Goal: Task Accomplishment & Management: Use online tool/utility

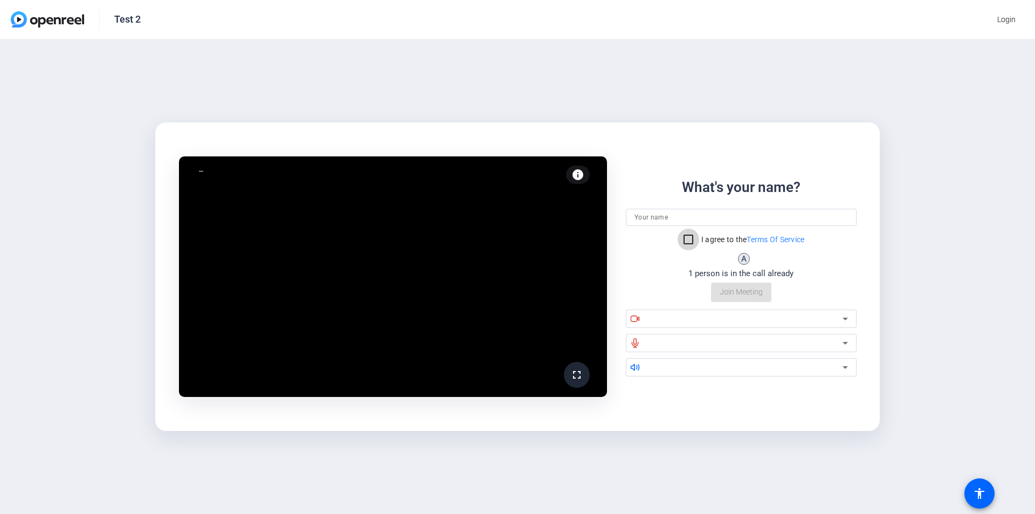
click at [685, 237] on input "I agree to the Terms Of Service" at bounding box center [689, 240] width 22 height 22
checkbox input "true"
click at [753, 219] on input at bounding box center [740, 217] width 213 height 13
type input "WJW"
drag, startPoint x: 946, startPoint y: 336, endPoint x: 928, endPoint y: 336, distance: 18.9
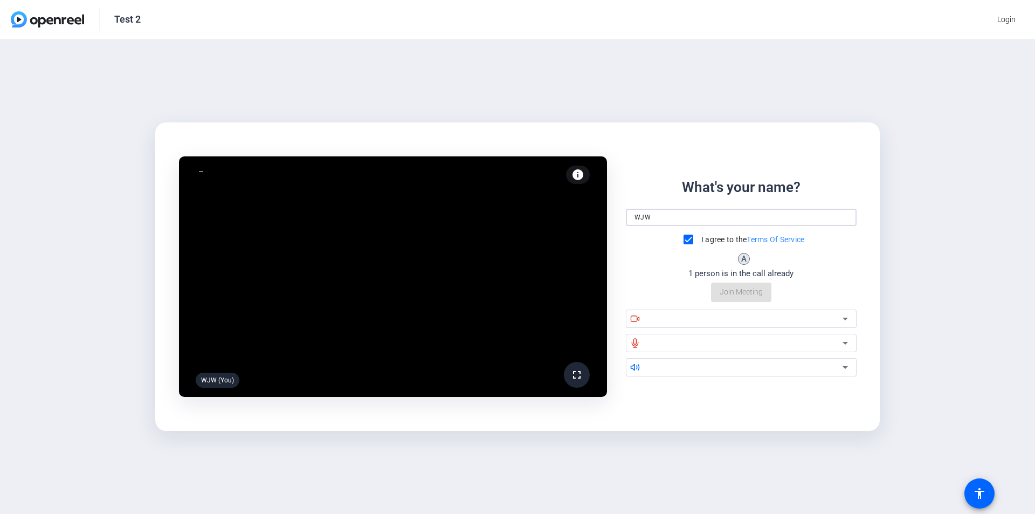
click at [948, 336] on div "fullscreen WJW (You) info Test your audio and video What's your name? WJW I agr…" at bounding box center [517, 276] width 1035 height 474
click at [756, 294] on div "What's your name? WJW I agree to the Terms Of Service A 1 person is in the call…" at bounding box center [741, 239] width 231 height 125
click at [385, 323] on video at bounding box center [393, 276] width 428 height 241
click at [720, 291] on div "What's your name? WJW I agree to the Terms Of Service A 1 person is in the call…" at bounding box center [741, 239] width 231 height 125
click at [761, 302] on div "What's your name? WJW I agree to the Terms Of Service A 1 person is in the call…" at bounding box center [741, 276] width 231 height 199
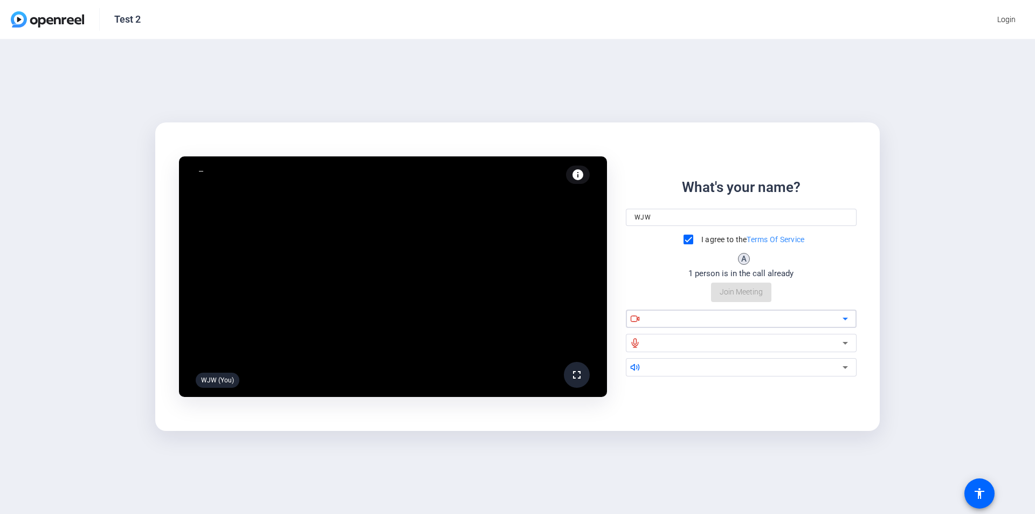
click at [696, 323] on div at bounding box center [745, 318] width 195 height 13
click at [758, 291] on div "What's your name? WJW I agree to the Terms Of Service A 1 person is in the call…" at bounding box center [741, 239] width 231 height 125
click at [573, 370] on mat-icon "fullscreen" at bounding box center [576, 374] width 13 height 13
click at [714, 223] on input "WJW" at bounding box center [740, 217] width 213 height 13
click at [722, 317] on div at bounding box center [745, 318] width 195 height 13
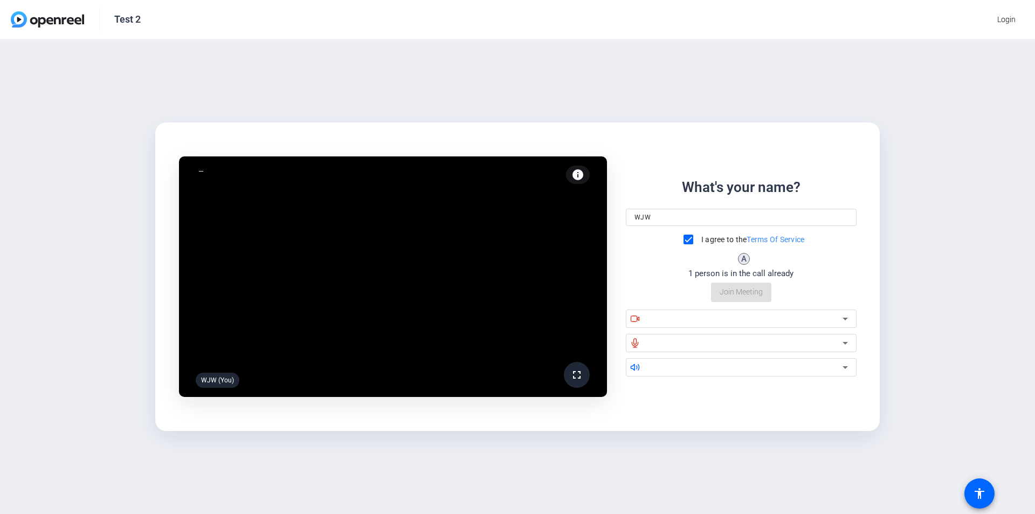
click at [736, 293] on div "What's your name? WJW I agree to the Terms Of Service A 1 person is in the call…" at bounding box center [741, 239] width 231 height 125
click at [743, 257] on div "A" at bounding box center [744, 259] width 12 height 12
click at [668, 217] on input at bounding box center [740, 217] width 213 height 13
type input "WJW"
click at [685, 237] on input "I agree to the Terms Of Service" at bounding box center [689, 240] width 22 height 22
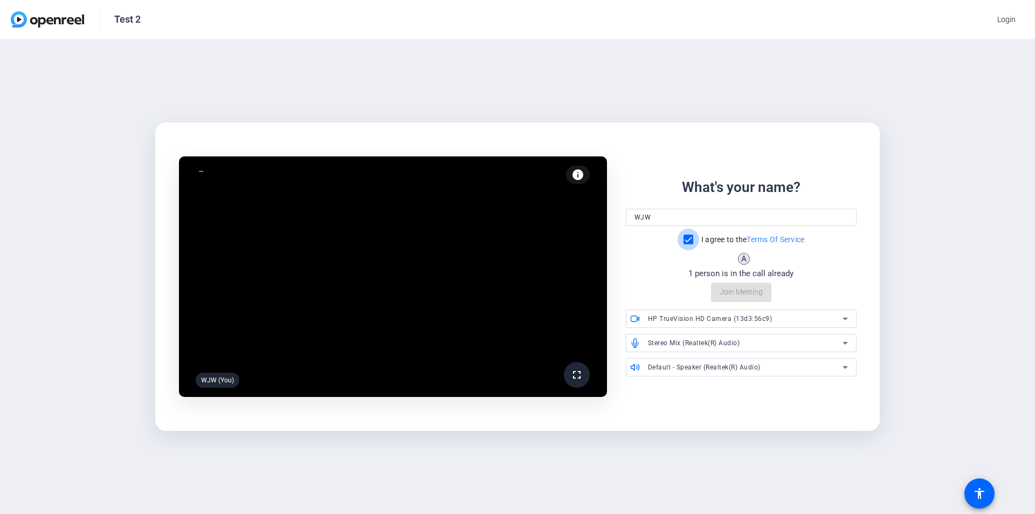
checkbox input "true"
click at [741, 292] on span "Join Meeting" at bounding box center [741, 291] width 43 height 11
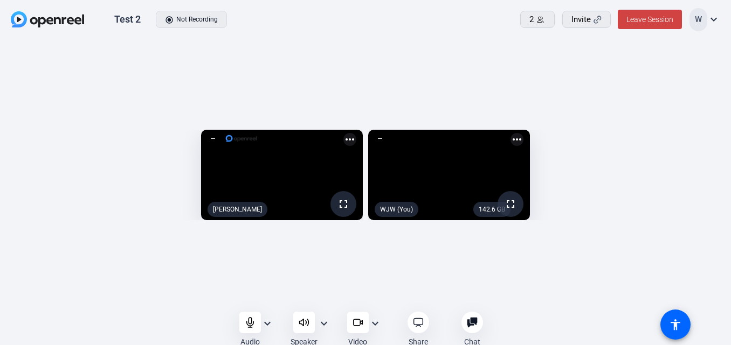
click at [523, 133] on mat-icon "more_horiz" at bounding box center [516, 139] width 13 height 13
click at [463, 31] on div at bounding box center [365, 172] width 731 height 345
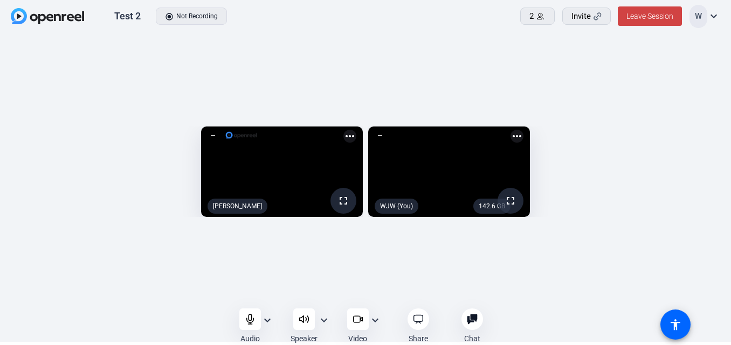
scroll to position [4, 0]
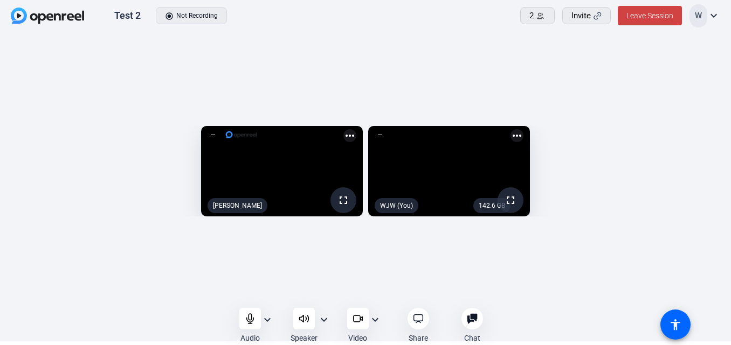
click at [320, 319] on mat-icon "expand_more" at bounding box center [323, 320] width 13 height 13
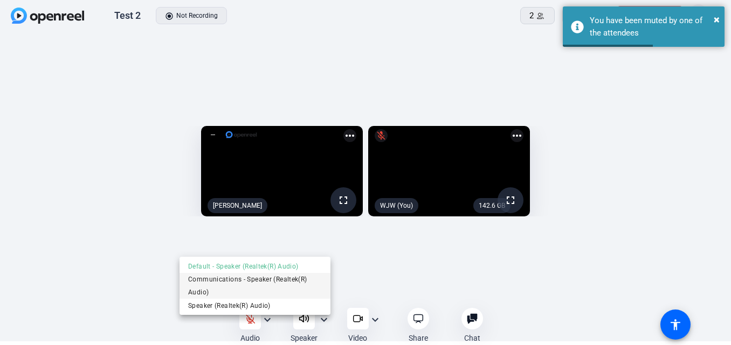
click at [276, 280] on span "Communications - Speaker (Realtek(R) Audio)" at bounding box center [255, 286] width 134 height 26
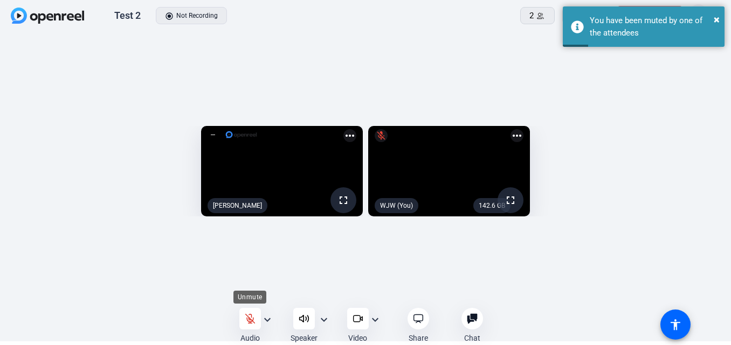
click at [252, 320] on icon at bounding box center [250, 319] width 11 height 11
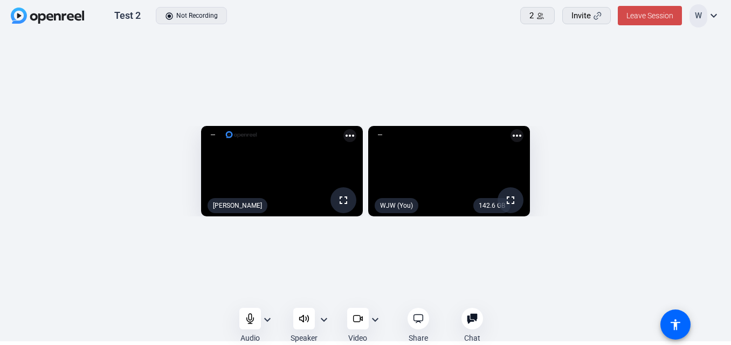
click at [640, 19] on span "Leave Session" at bounding box center [649, 15] width 47 height 9
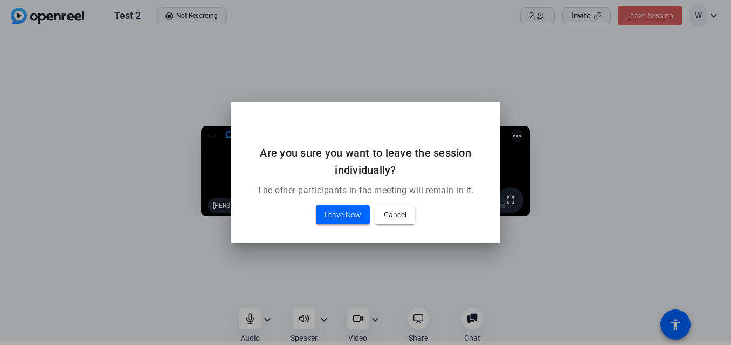
scroll to position [0, 0]
click at [329, 218] on span "Leave Now" at bounding box center [342, 215] width 37 height 13
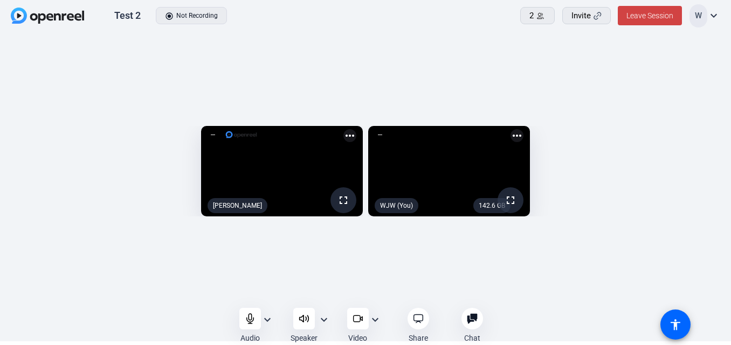
scroll to position [4, 0]
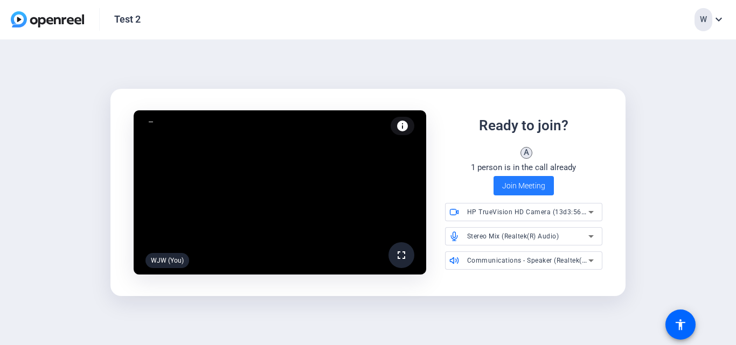
click at [534, 181] on span "Join Meeting" at bounding box center [523, 186] width 43 height 11
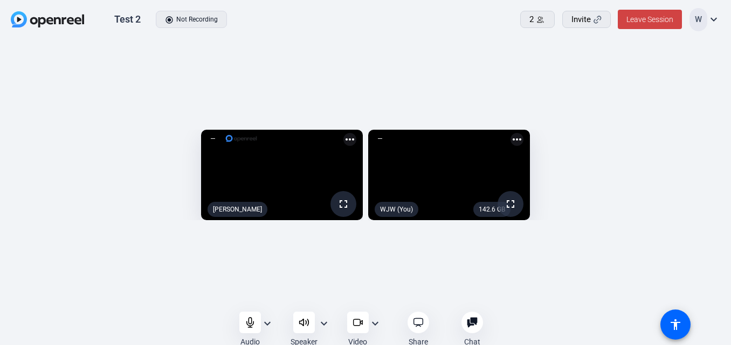
click at [322, 324] on mat-icon "expand_more" at bounding box center [323, 323] width 13 height 13
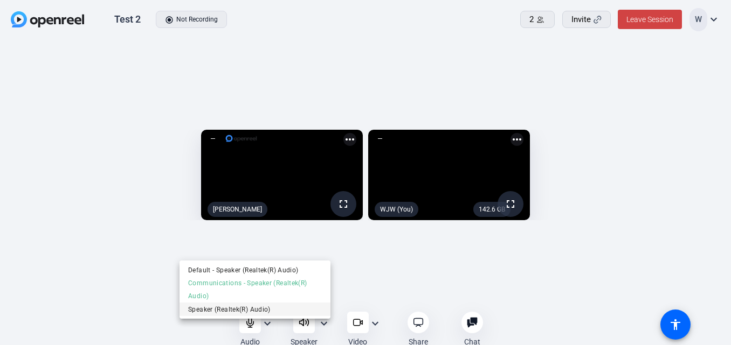
click at [244, 310] on span "Speaker (Realtek(R) Audio)" at bounding box center [255, 309] width 134 height 13
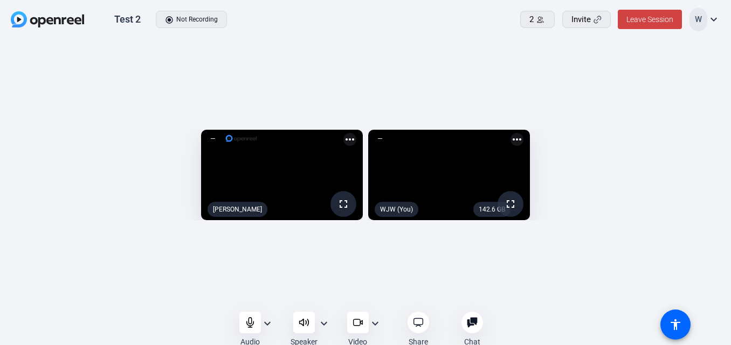
click at [265, 327] on mat-icon "expand_more" at bounding box center [267, 323] width 13 height 13
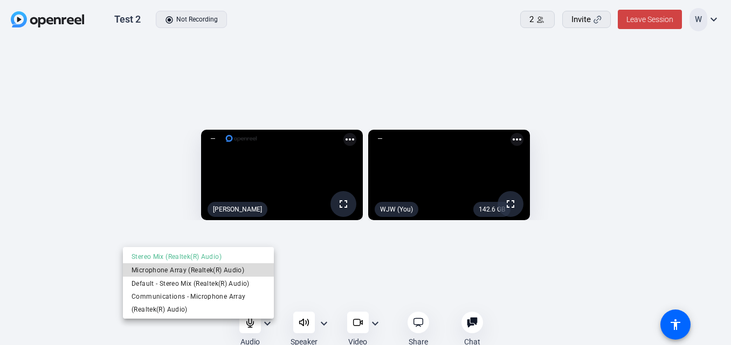
click at [194, 271] on span "Microphone Array (Realtek(R) Audio)" at bounding box center [199, 270] width 134 height 13
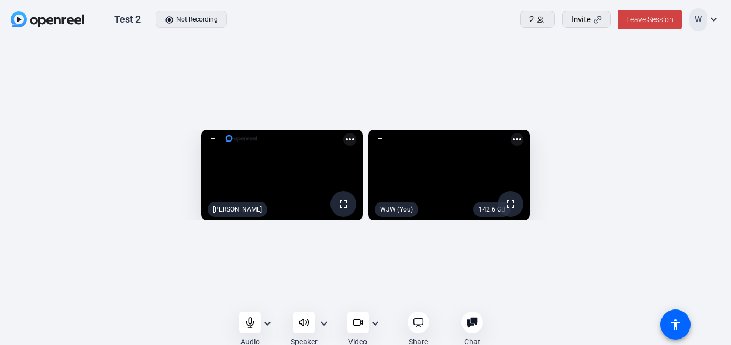
click at [267, 321] on mat-icon "expand_more" at bounding box center [267, 323] width 13 height 13
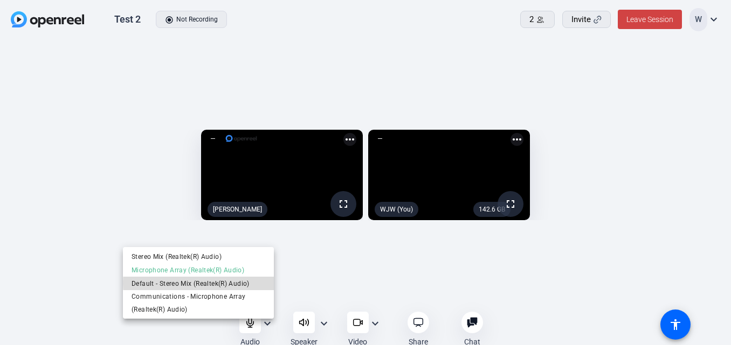
click at [215, 284] on span "Default - Stereo Mix (Realtek(R) Audio)" at bounding box center [199, 283] width 134 height 13
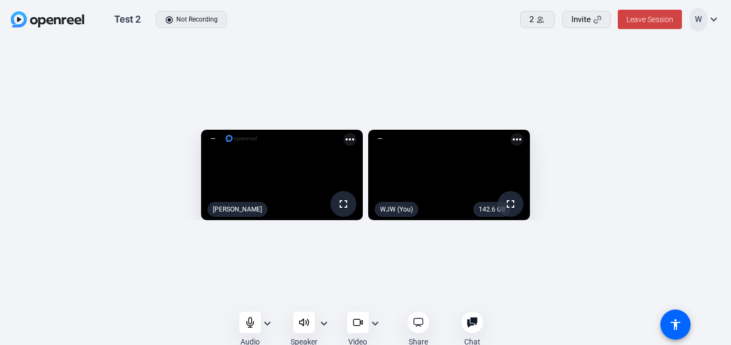
click at [263, 325] on mat-icon "expand_more" at bounding box center [267, 323] width 13 height 13
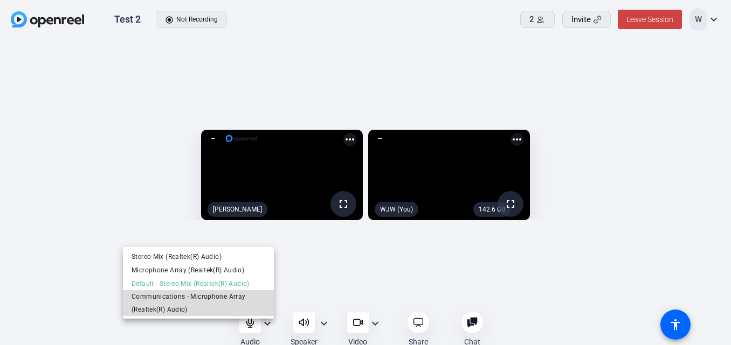
click at [206, 300] on span "Communications - Microphone Array (Realtek(R) Audio)" at bounding box center [199, 304] width 134 height 26
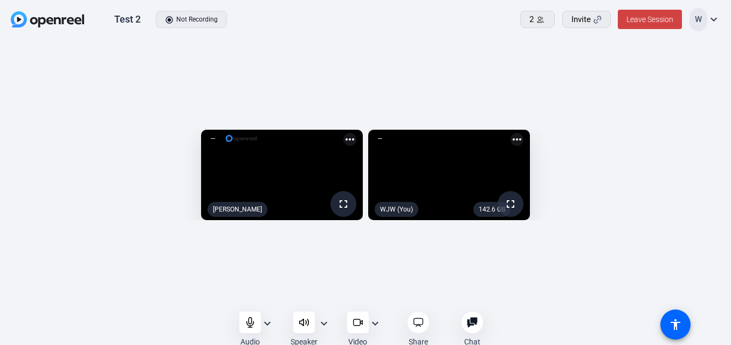
click at [269, 327] on mat-icon "expand_more" at bounding box center [267, 323] width 13 height 13
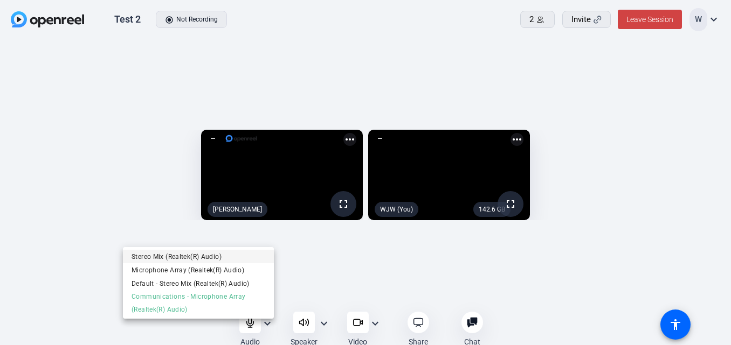
click at [178, 258] on span "Stereo Mix (Realtek(R) Audio)" at bounding box center [199, 256] width 134 height 13
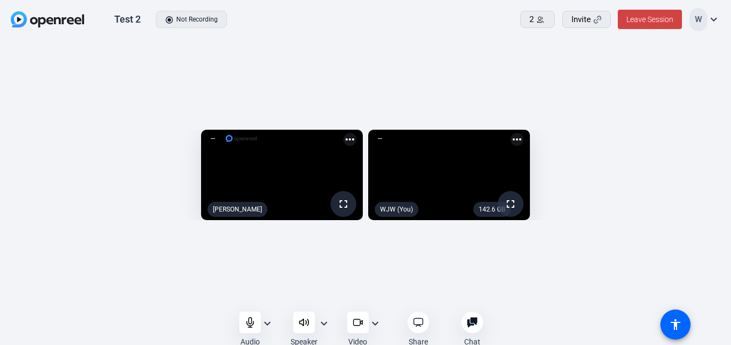
click at [261, 324] on mat-icon "expand_more" at bounding box center [267, 323] width 13 height 13
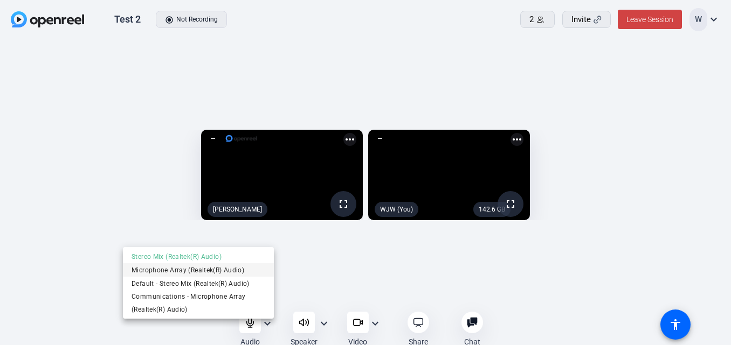
click at [216, 274] on span "Microphone Array (Realtek(R) Audio)" at bounding box center [199, 270] width 134 height 13
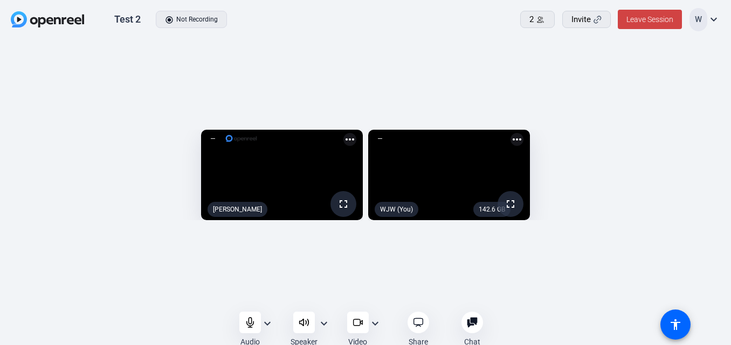
click at [265, 321] on mat-icon "expand_more" at bounding box center [267, 323] width 13 height 13
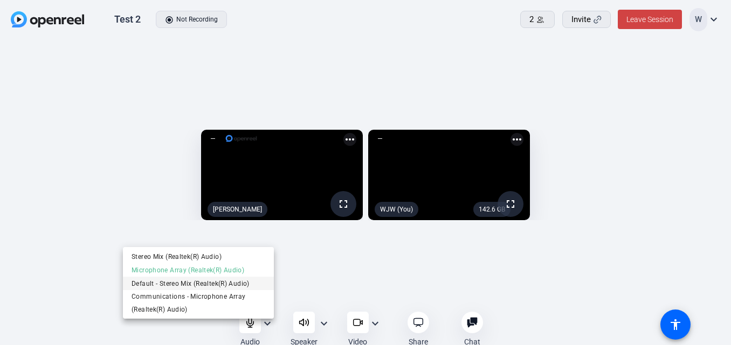
click at [219, 283] on span "Default - Stereo Mix (Realtek(R) Audio)" at bounding box center [199, 283] width 134 height 13
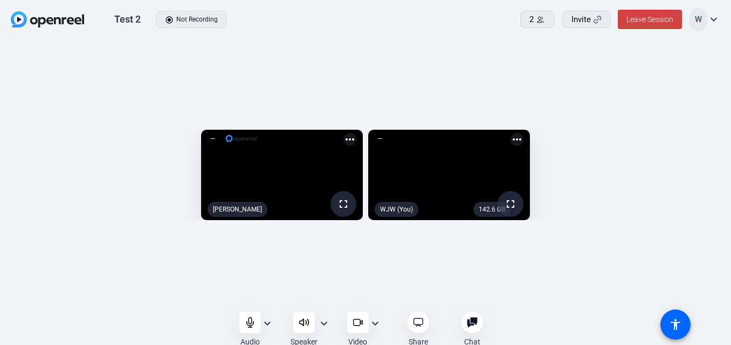
click at [268, 323] on mat-icon "expand_more" at bounding box center [267, 323] width 13 height 13
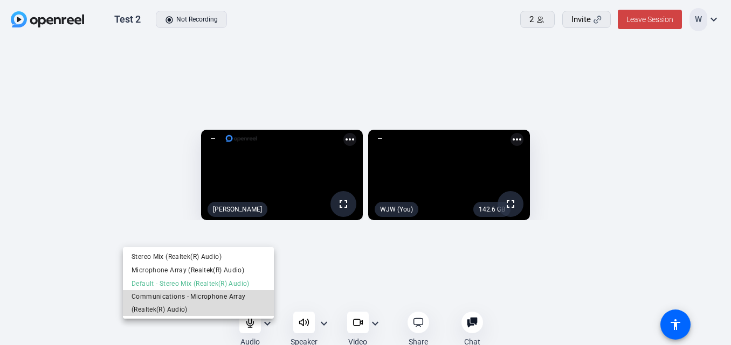
click at [227, 298] on span "Communications - Microphone Array (Realtek(R) Audio)" at bounding box center [199, 304] width 134 height 26
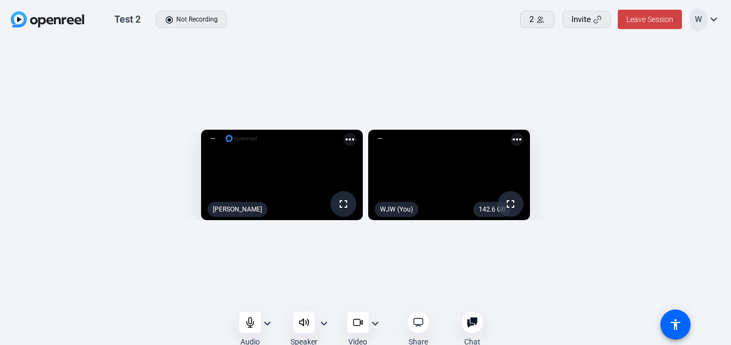
click at [320, 321] on mat-icon "expand_more" at bounding box center [323, 323] width 13 height 13
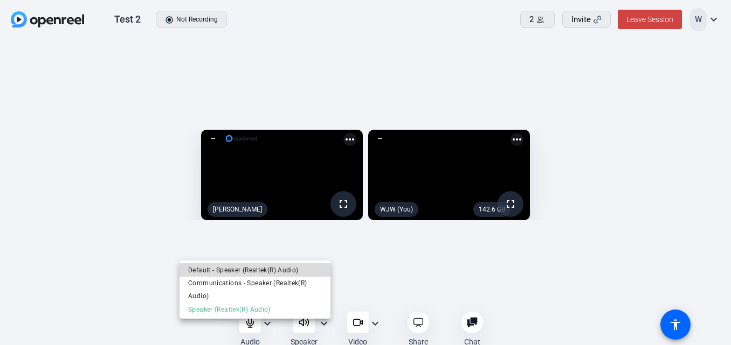
click at [251, 268] on span "Default - Speaker (Realtek(R) Audio)" at bounding box center [255, 270] width 134 height 13
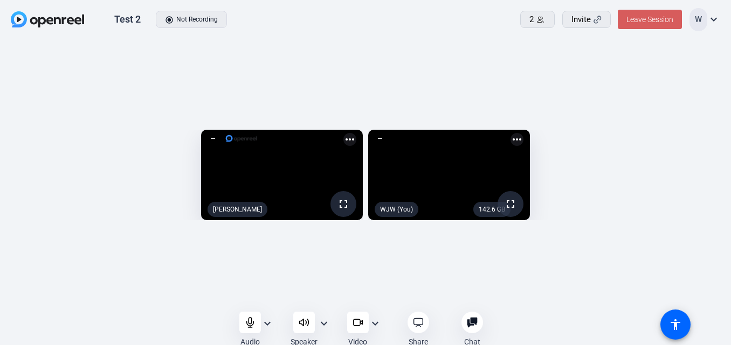
click at [642, 19] on span "Leave Session" at bounding box center [649, 19] width 47 height 9
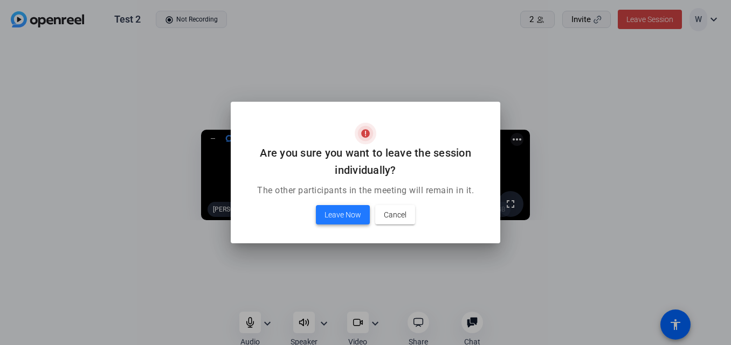
click at [328, 212] on span "Leave Now" at bounding box center [342, 215] width 37 height 13
